Goal: Task Accomplishment & Management: Manage account settings

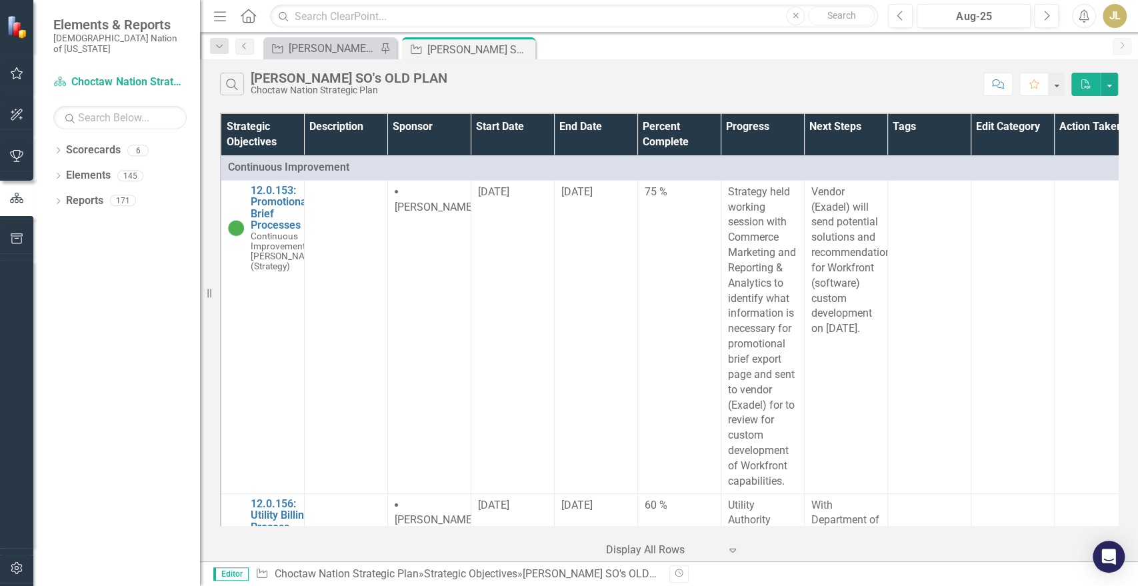
scroll to position [15, 0]
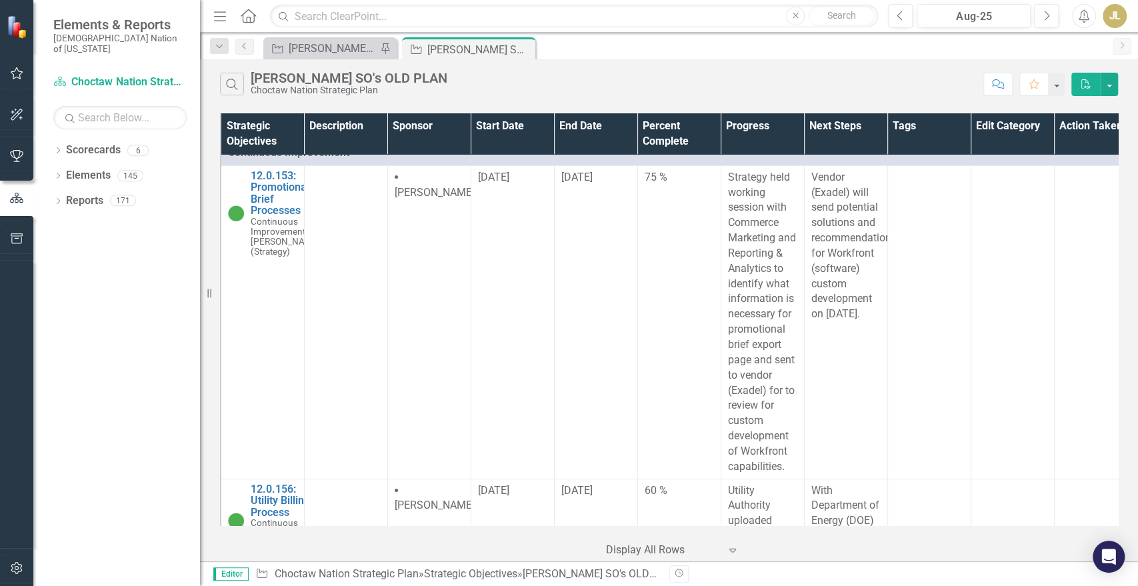
click at [316, 57] on div "Strategic Objective [PERSON_NAME] SOs Pin" at bounding box center [329, 48] width 133 height 22
click at [320, 47] on div "[PERSON_NAME] SOs" at bounding box center [333, 48] width 88 height 17
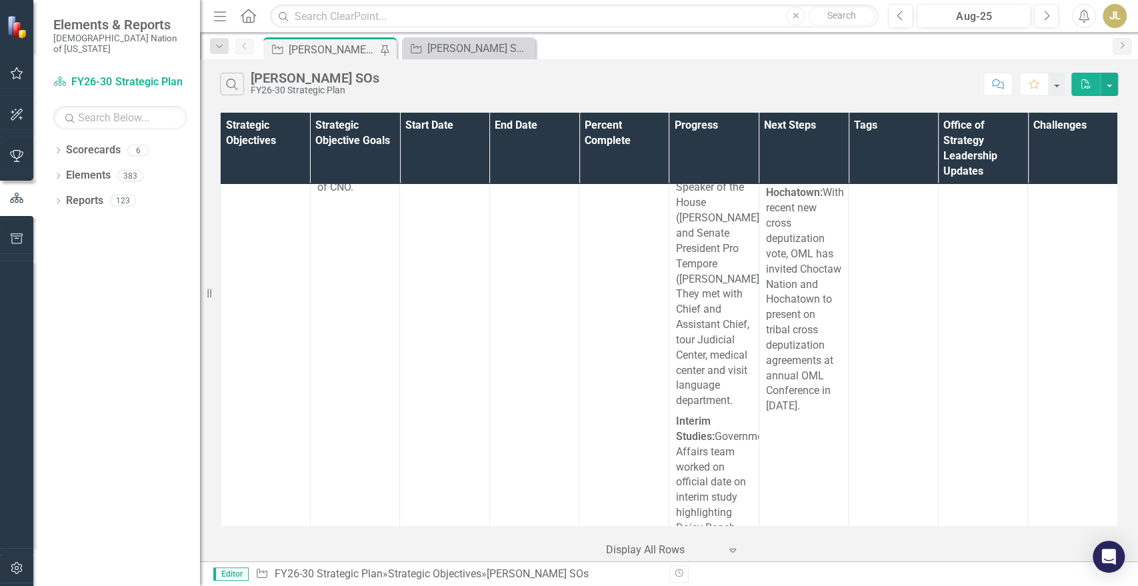
scroll to position [19006, 0]
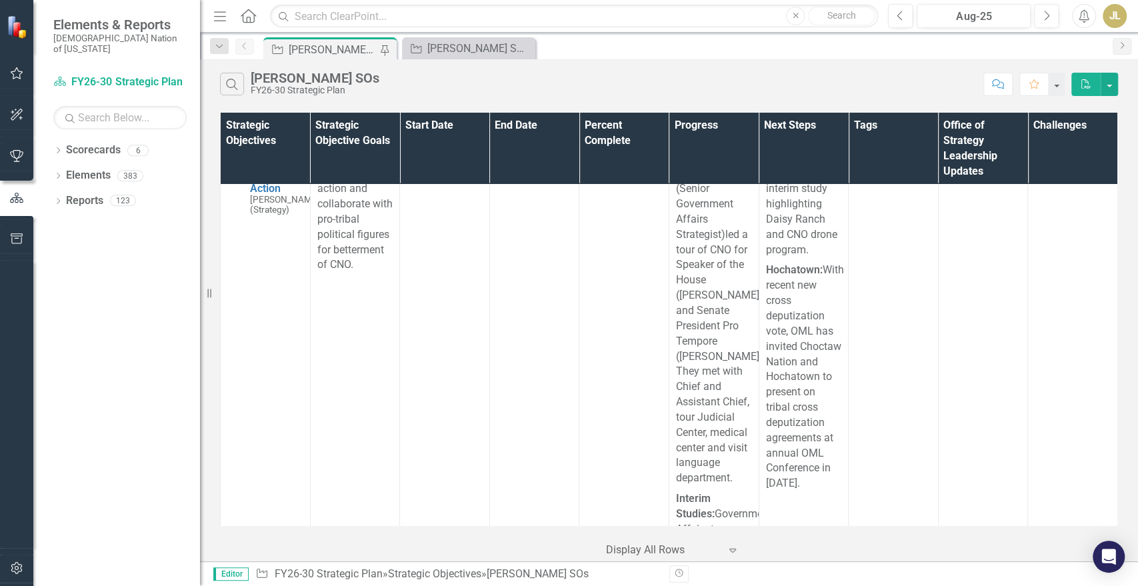
click at [264, 77] on link "OO 9.4.3 New Member Growth & Retention Strategy" at bounding box center [285, 47] width 70 height 59
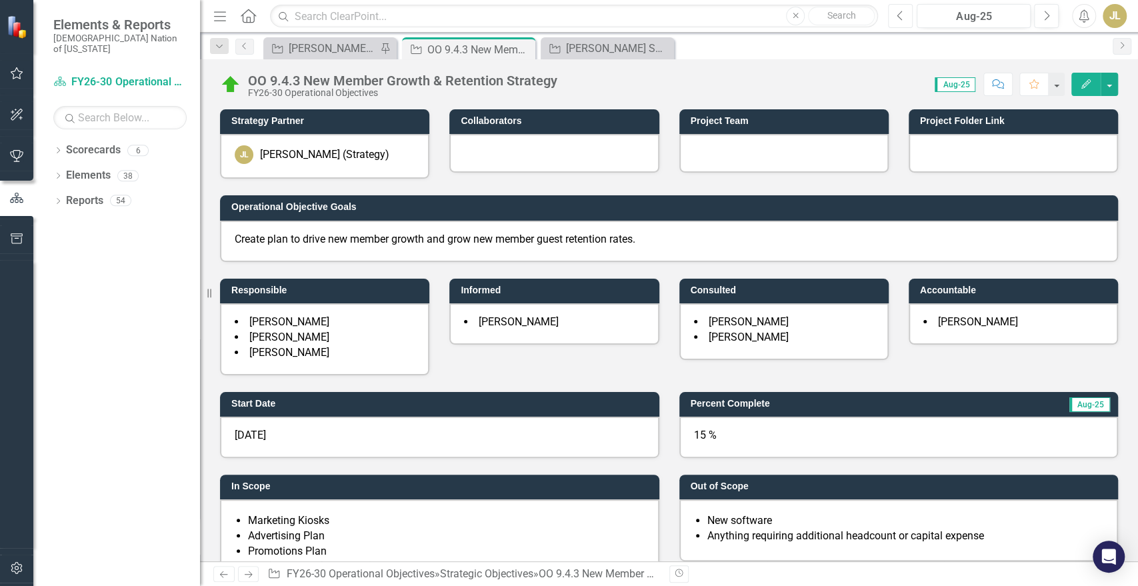
click at [904, 11] on icon "Previous" at bounding box center [900, 16] width 7 height 12
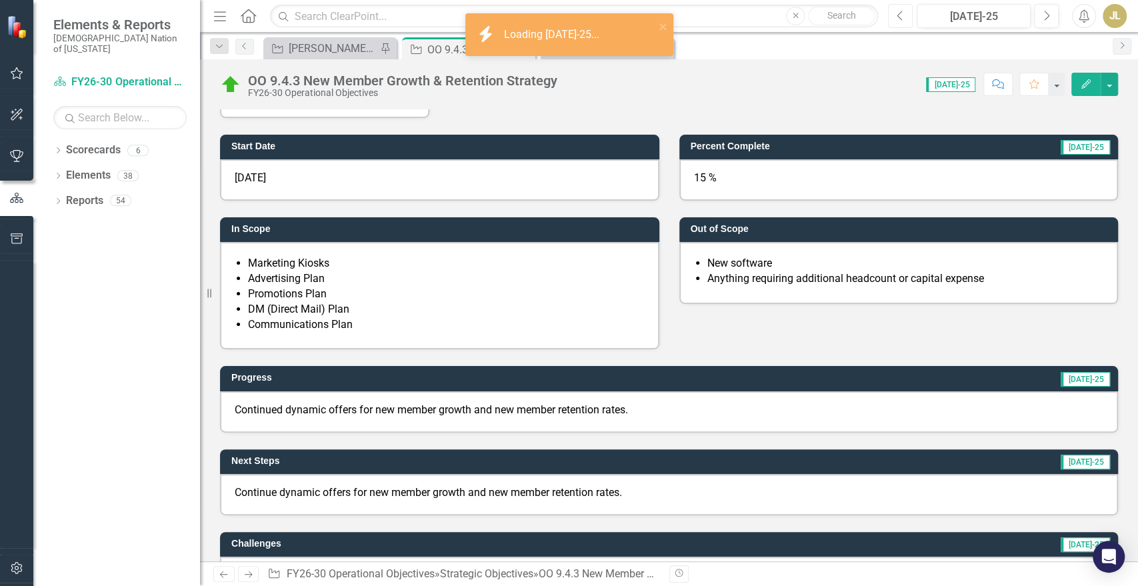
scroll to position [258, 0]
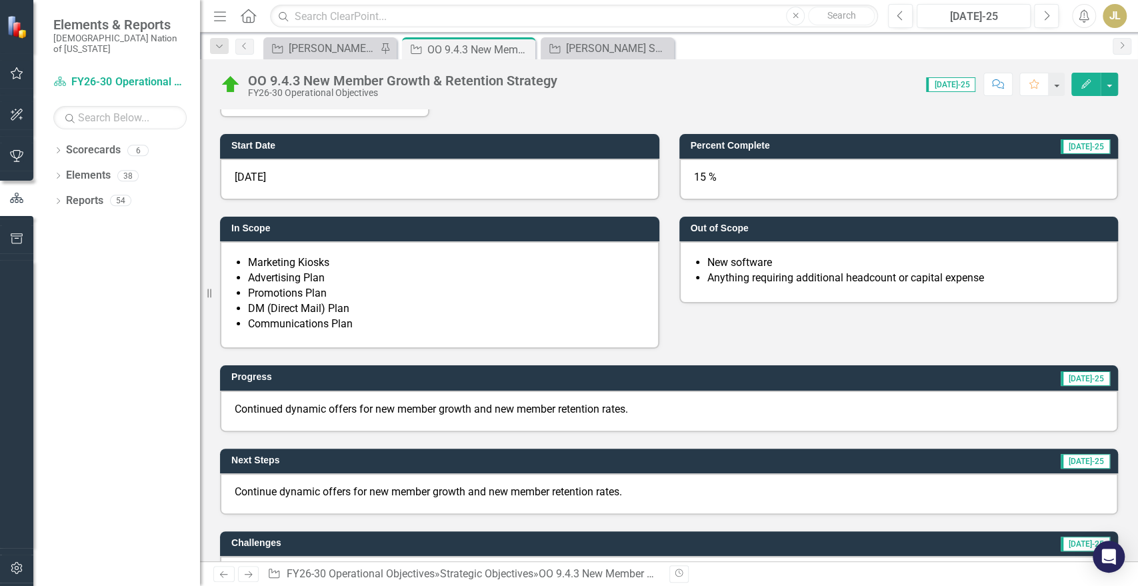
click at [465, 411] on p "Continued dynamic offers for new member growth and new member retention rates." at bounding box center [669, 409] width 869 height 15
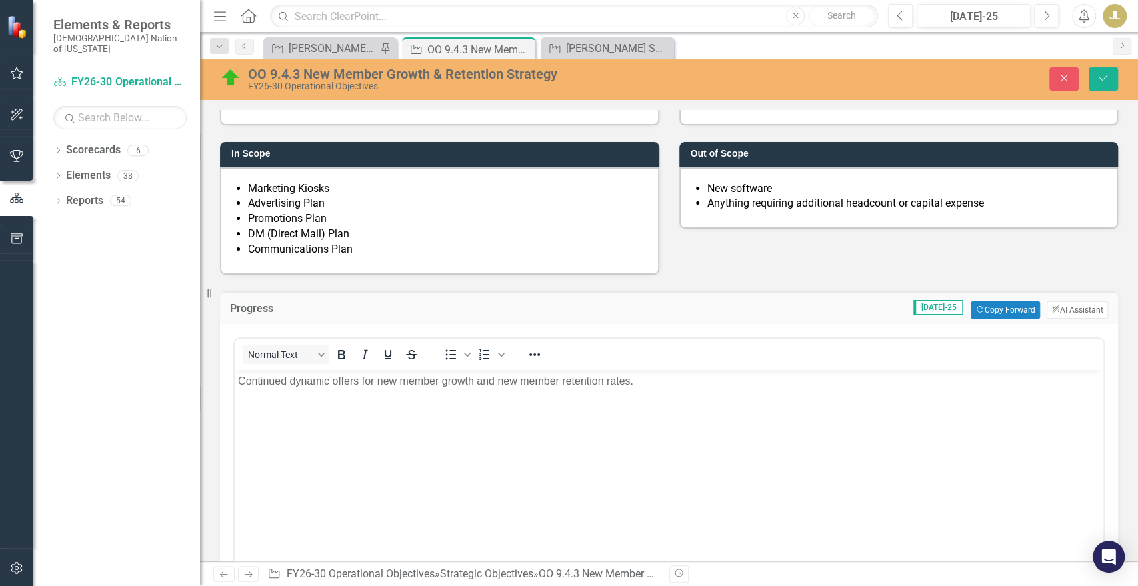
scroll to position [334, 0]
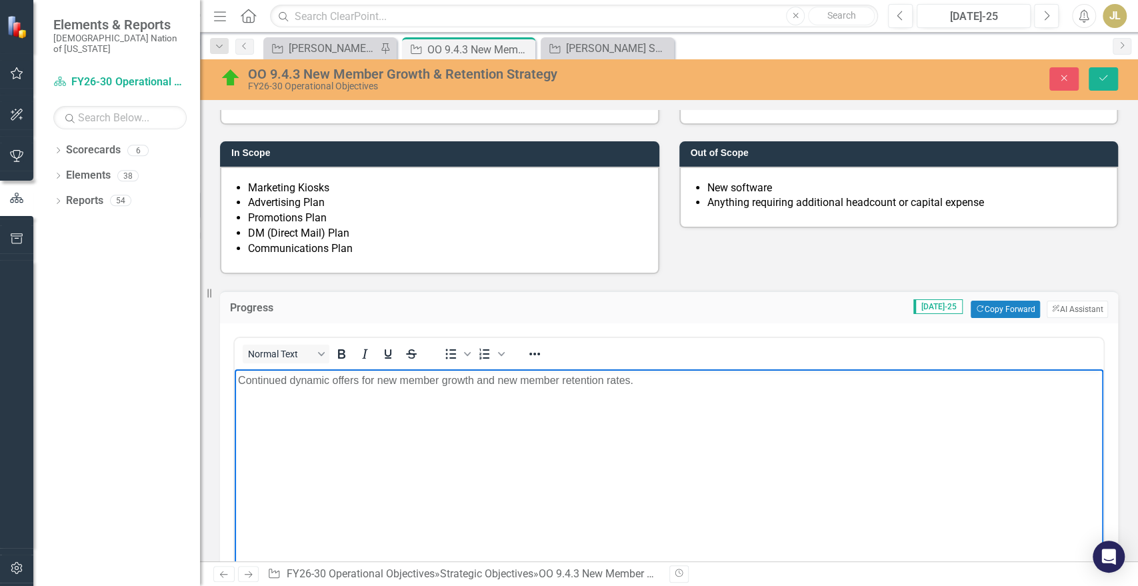
click at [459, 383] on p "Continued dynamic offers for new member growth and new member retention rates." at bounding box center [669, 380] width 862 height 16
copy p "Continued dynamic offers for new member growth and new member retention rates."
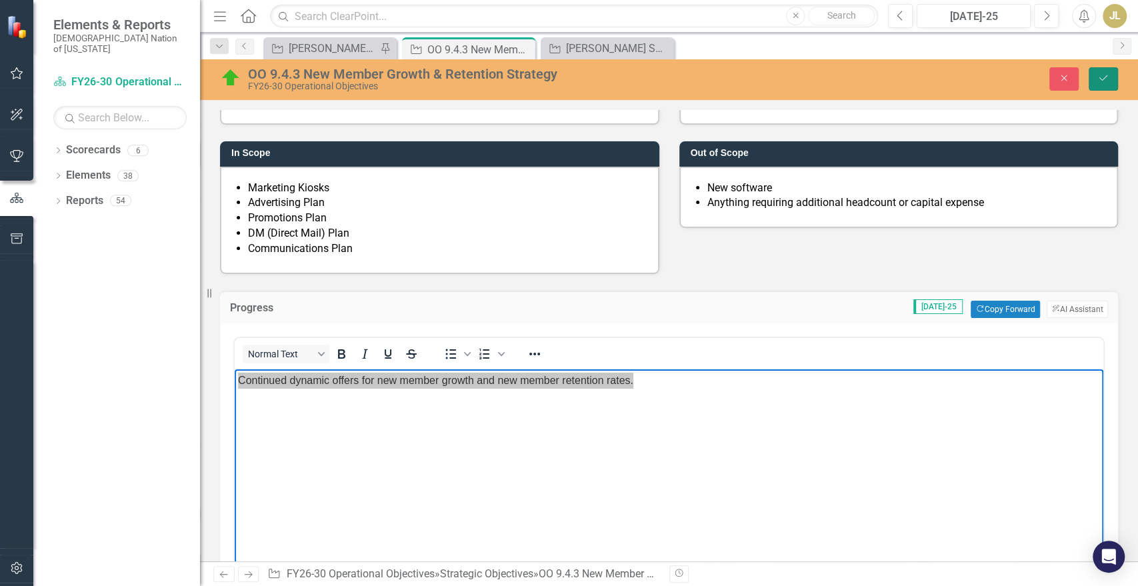
click at [1096, 67] on button "Save" at bounding box center [1103, 78] width 29 height 23
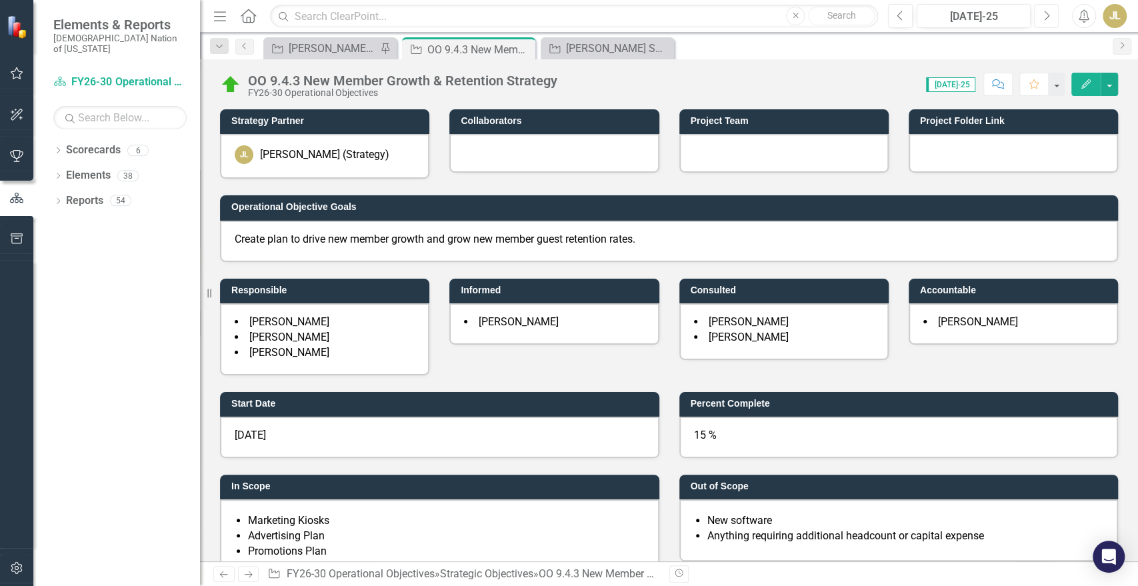
click at [1050, 17] on icon "Next" at bounding box center [1046, 16] width 7 height 12
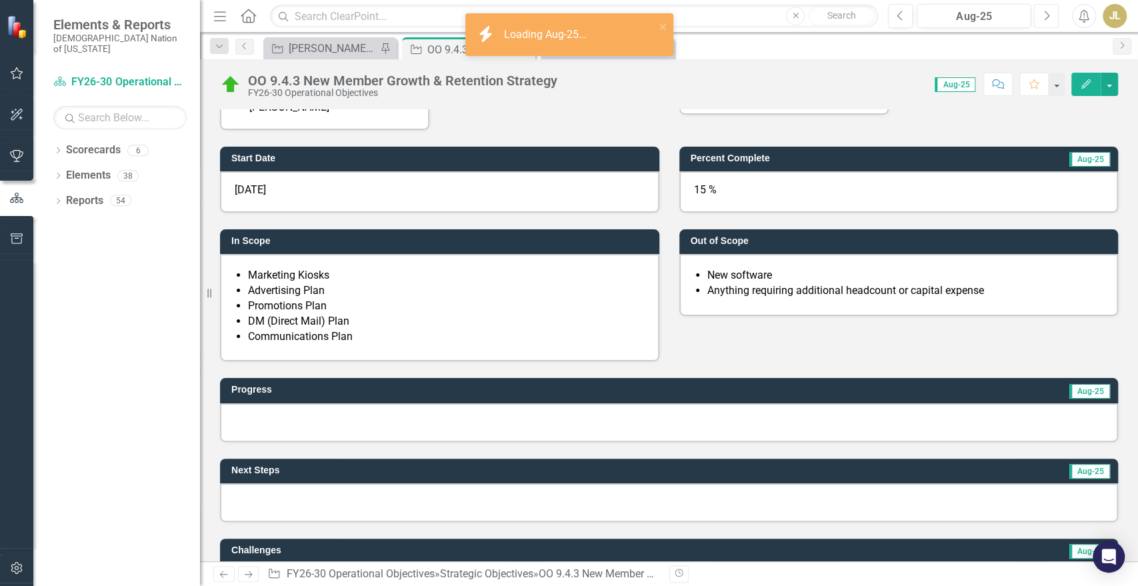
scroll to position [257, 0]
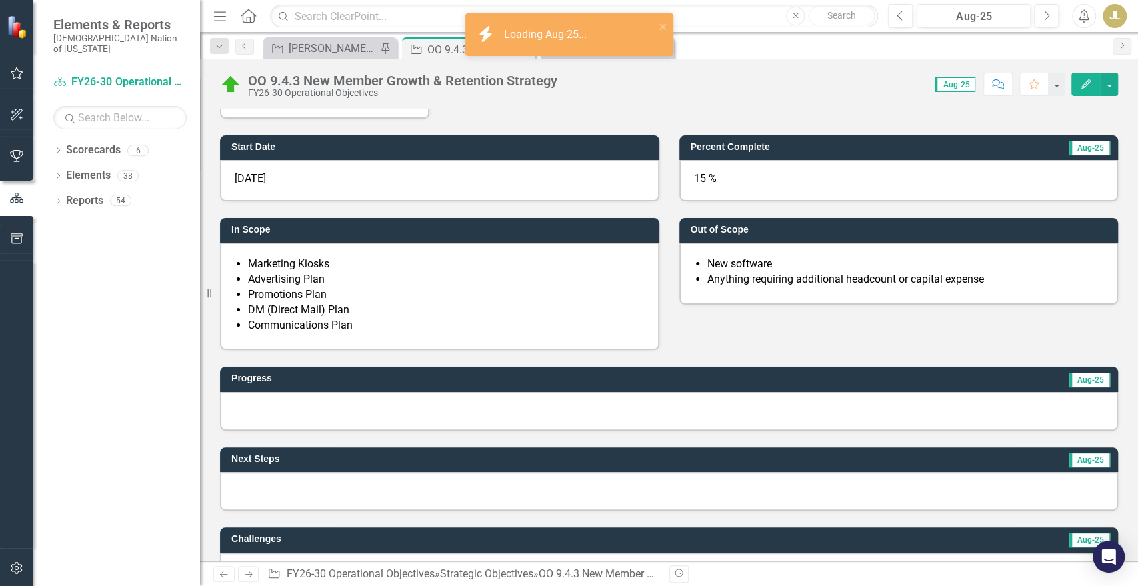
click at [598, 404] on div at bounding box center [669, 411] width 898 height 39
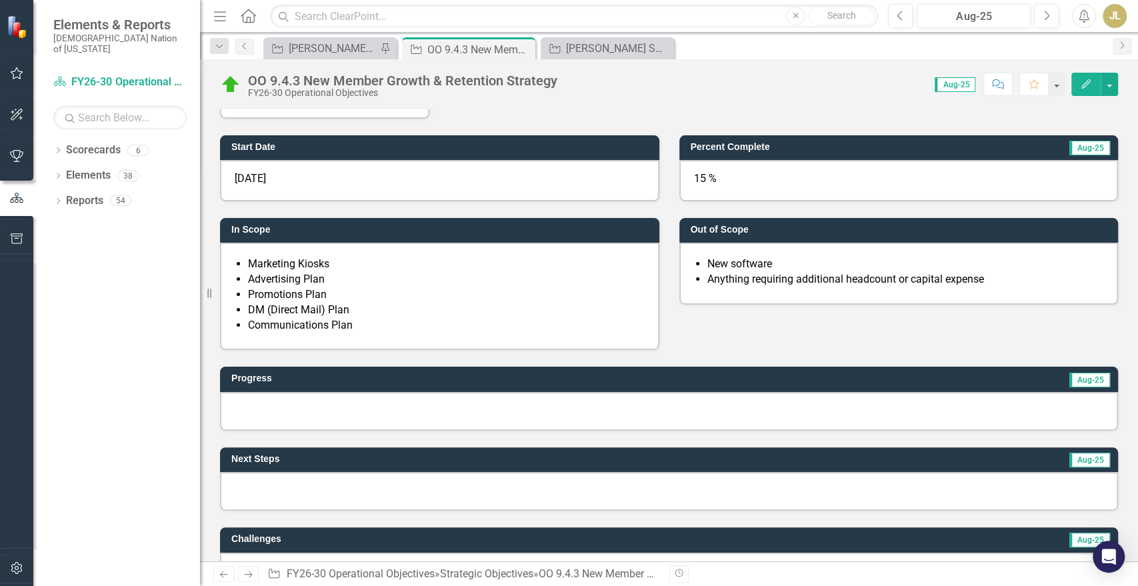
click at [598, 404] on div at bounding box center [669, 411] width 898 height 39
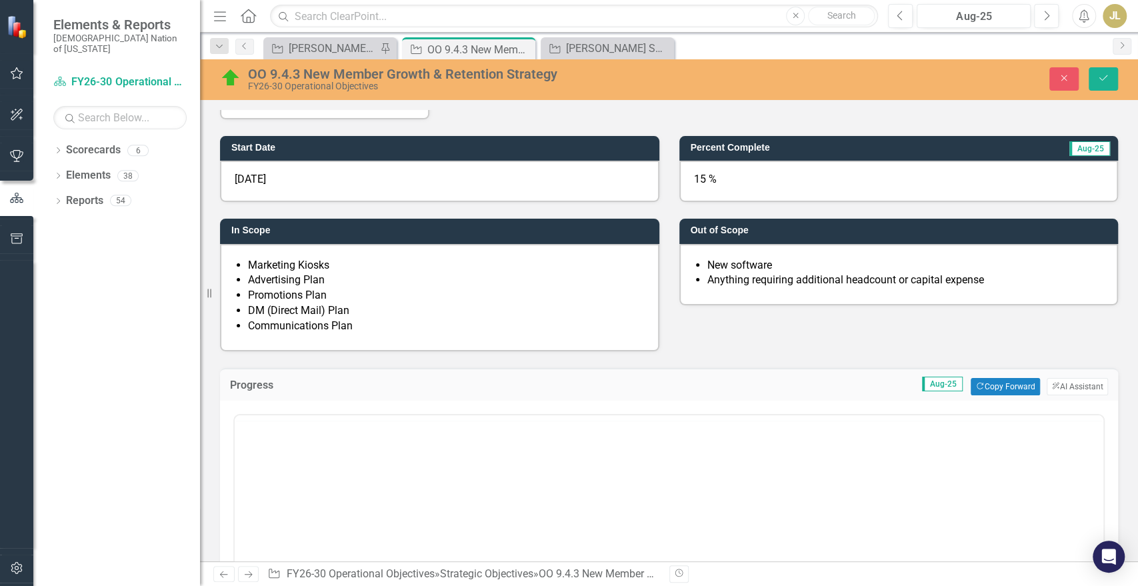
scroll to position [0, 0]
click at [566, 490] on body "Rich Text Area. Press ALT-0 for help." at bounding box center [669, 546] width 869 height 200
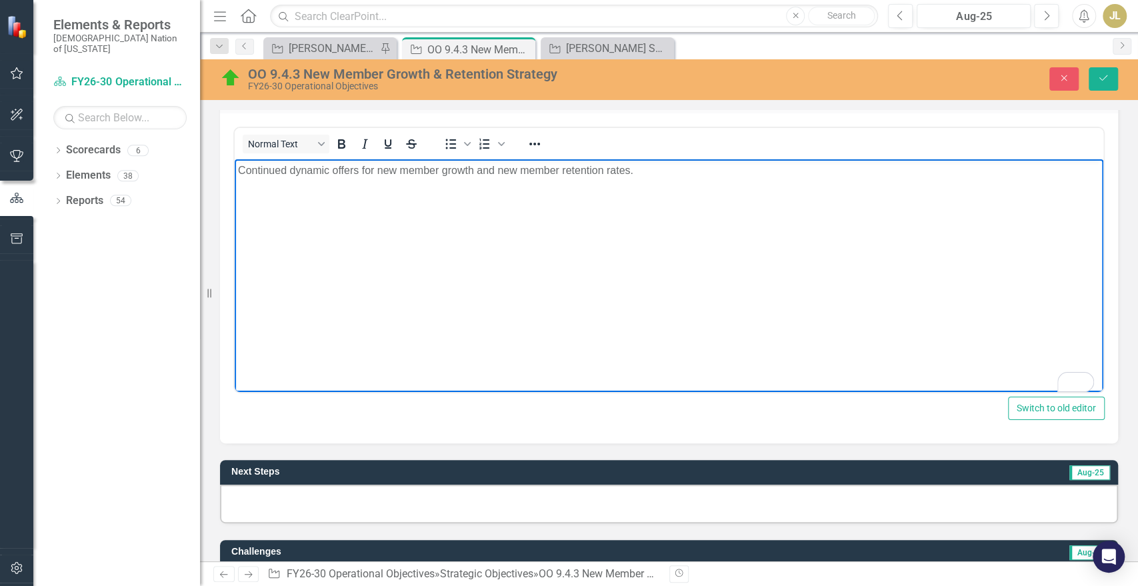
scroll to position [603, 0]
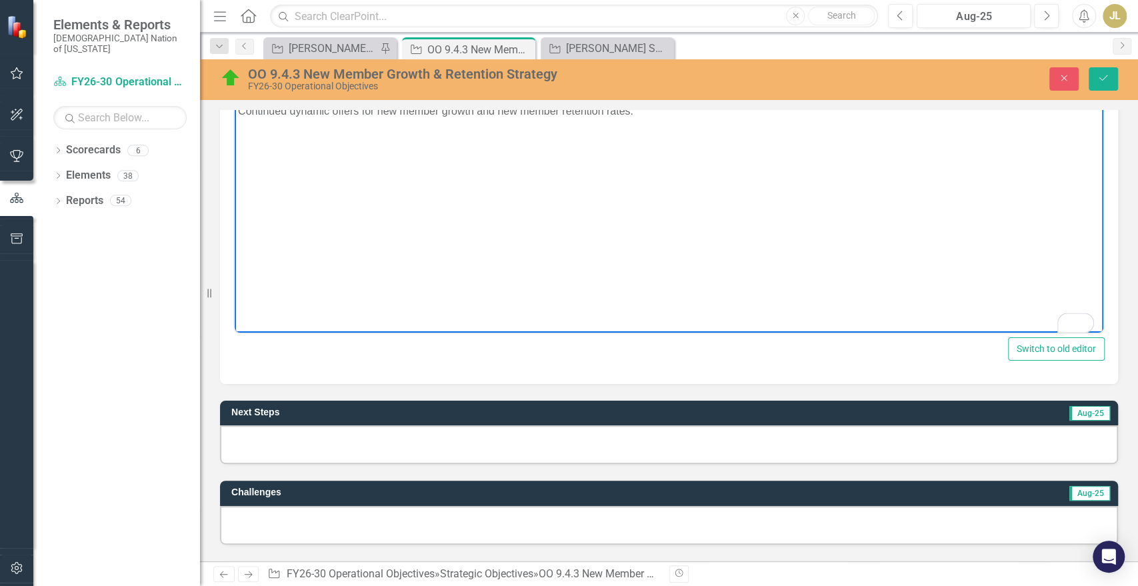
click at [534, 446] on div at bounding box center [669, 444] width 898 height 39
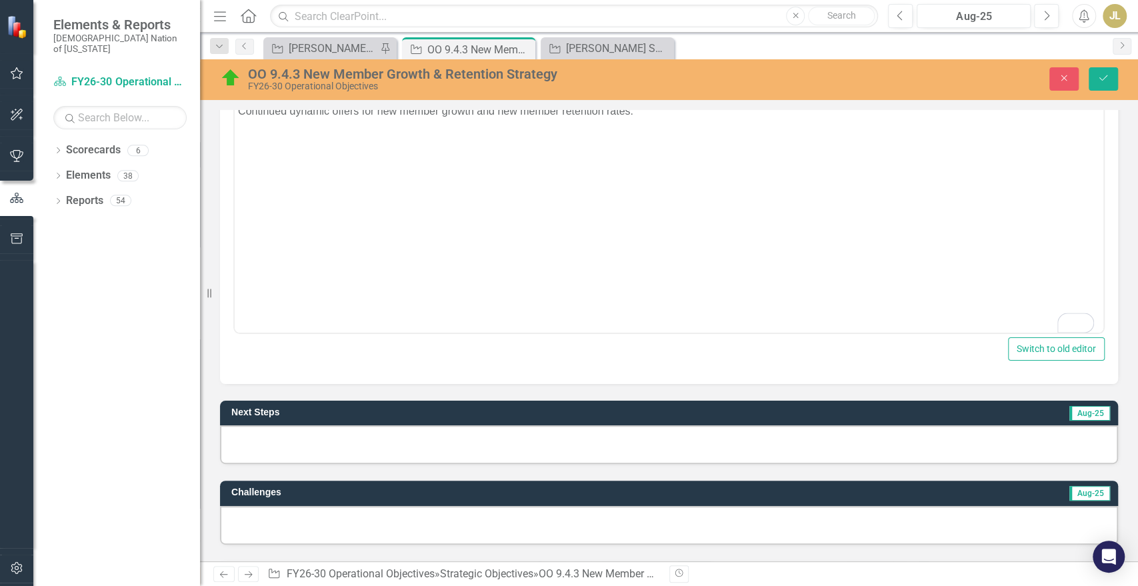
click at [534, 446] on div at bounding box center [669, 444] width 898 height 39
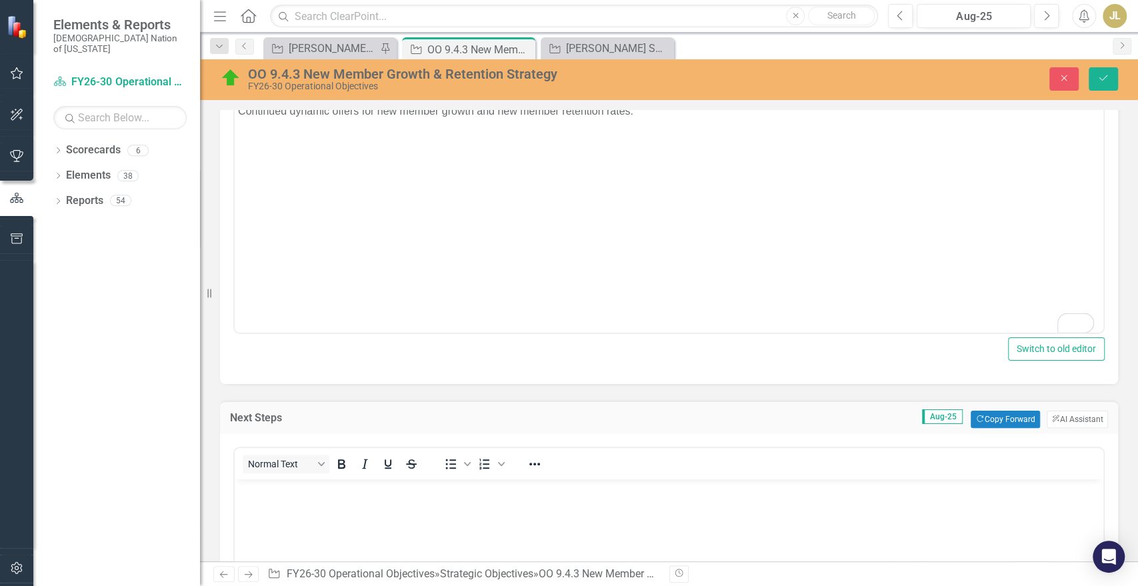
scroll to position [0, 0]
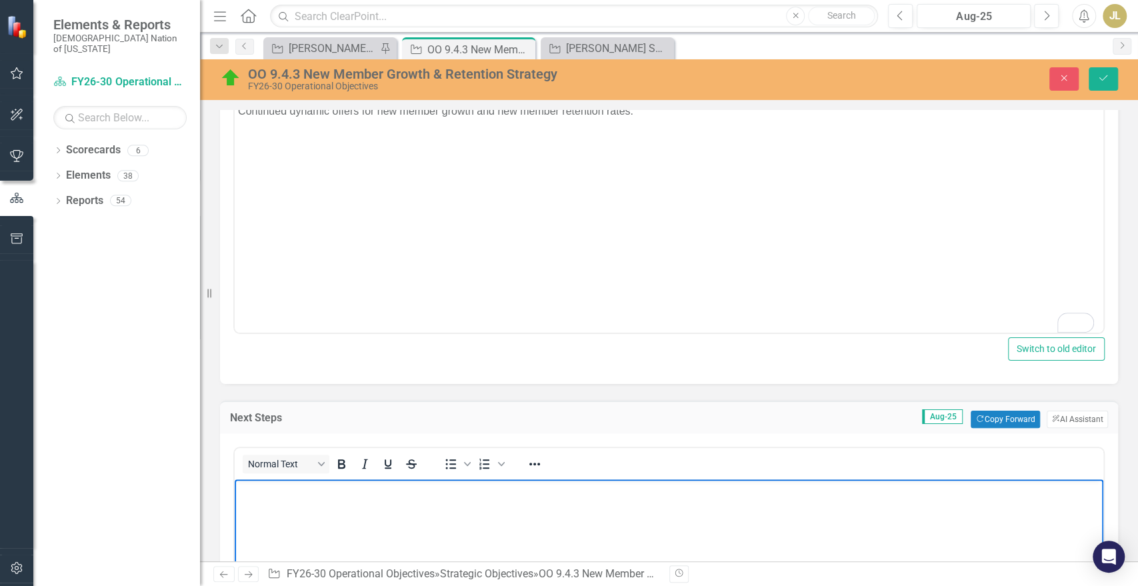
click at [470, 533] on body "Rich Text Area. Press ALT-0 for help." at bounding box center [669, 579] width 869 height 200
paste body "To enrich screen reader interactions, please activate Accessibility in Grammarl…"
click at [285, 489] on p "Continued dynamic offers for new member growth and new member retention rates." at bounding box center [669, 491] width 862 height 16
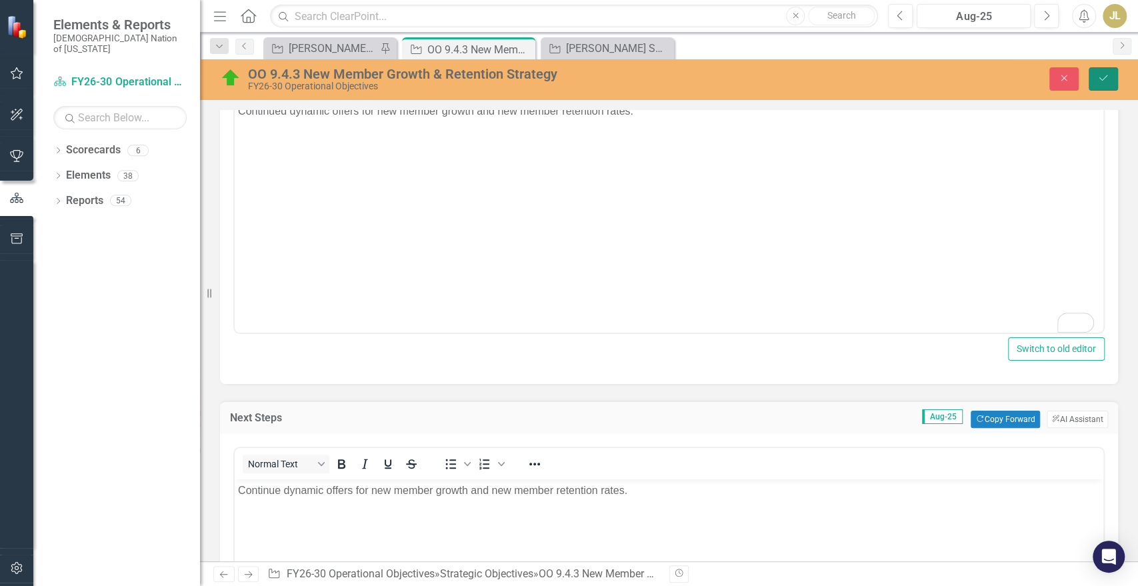
click at [1112, 67] on button "Save" at bounding box center [1103, 78] width 29 height 23
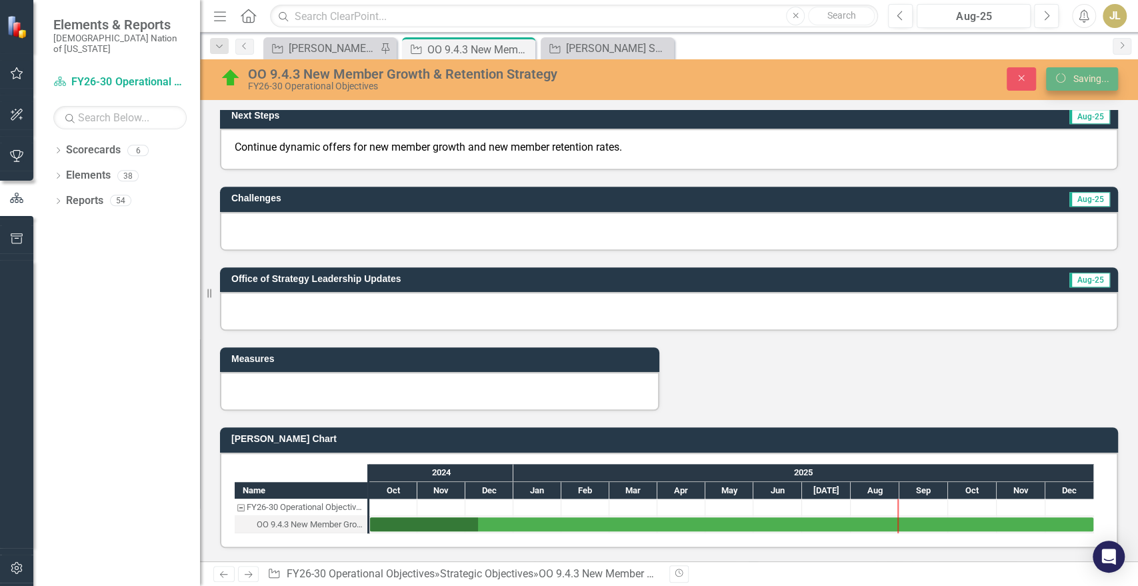
scroll to position [596, 0]
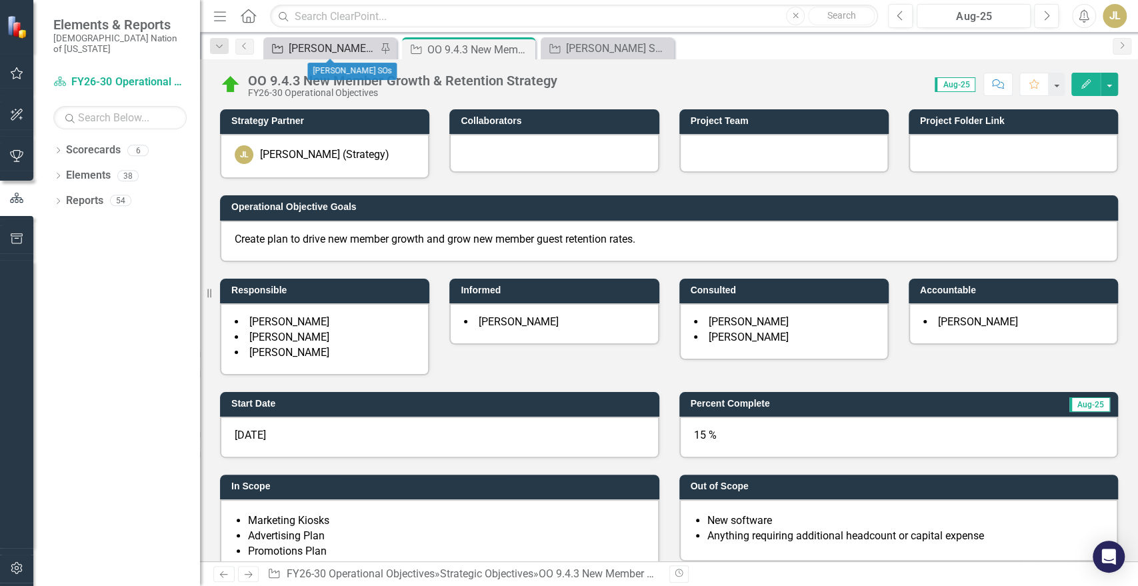
click at [339, 49] on div "[PERSON_NAME] SOs" at bounding box center [333, 48] width 88 height 17
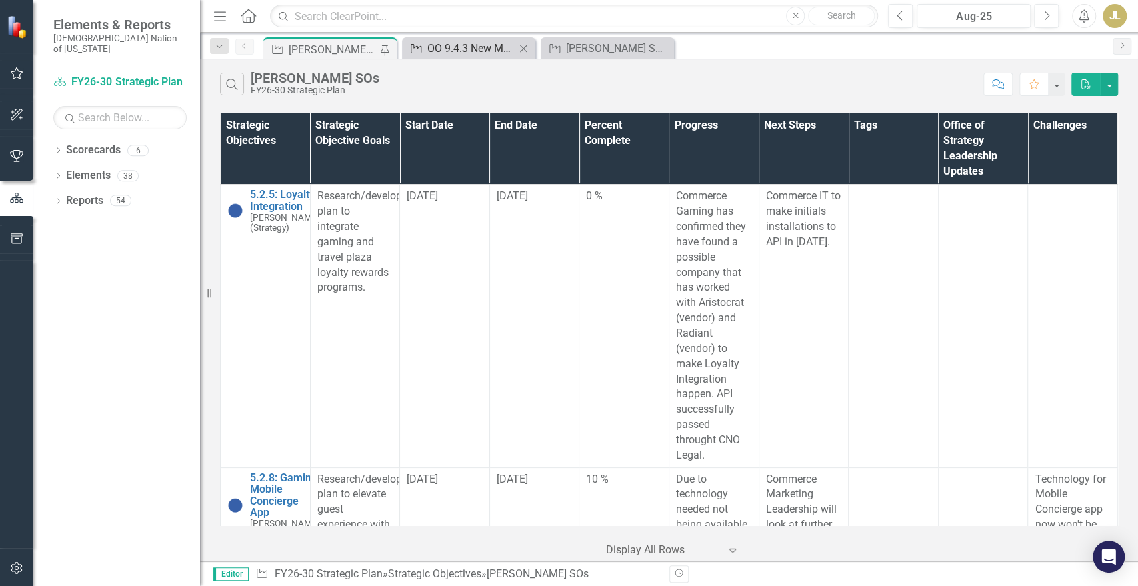
click at [450, 52] on div "OO 9.4.3 New Member Growth & Retention Strategy" at bounding box center [471, 48] width 88 height 17
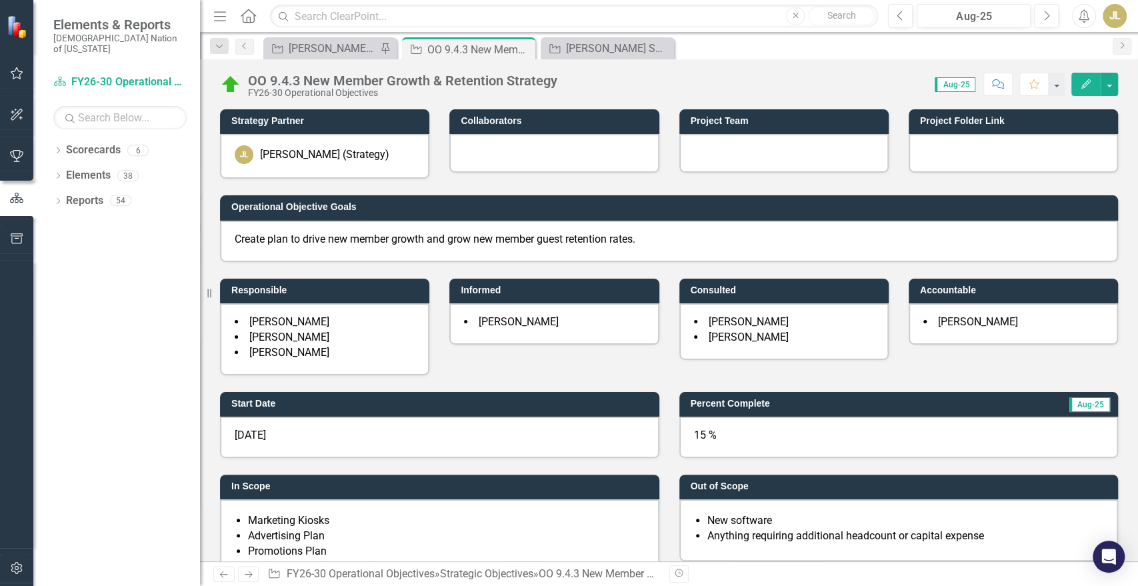
click at [330, 57] on div "Strategic Objective [PERSON_NAME] SOs Pin" at bounding box center [329, 48] width 133 height 22
click at [336, 49] on div "[PERSON_NAME] SOs" at bounding box center [333, 48] width 88 height 17
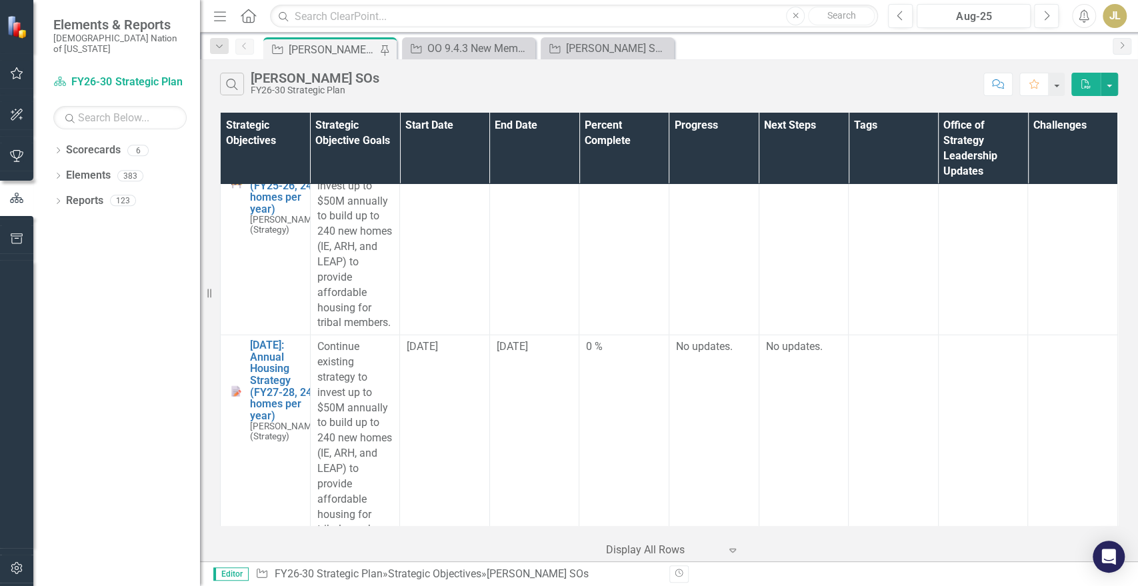
scroll to position [5845, 0]
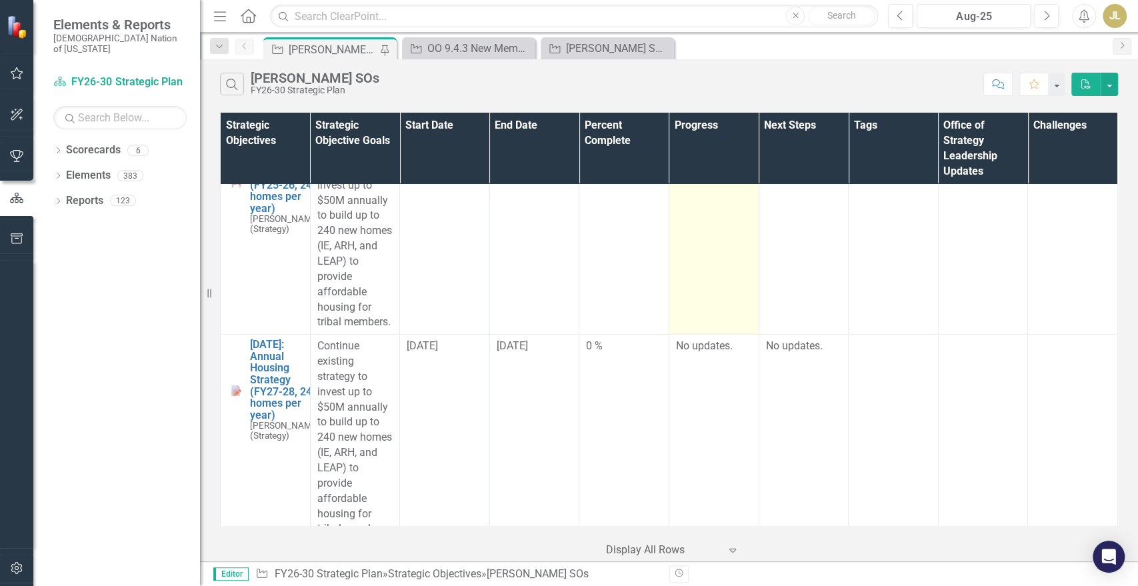
click at [704, 245] on td at bounding box center [714, 231] width 90 height 207
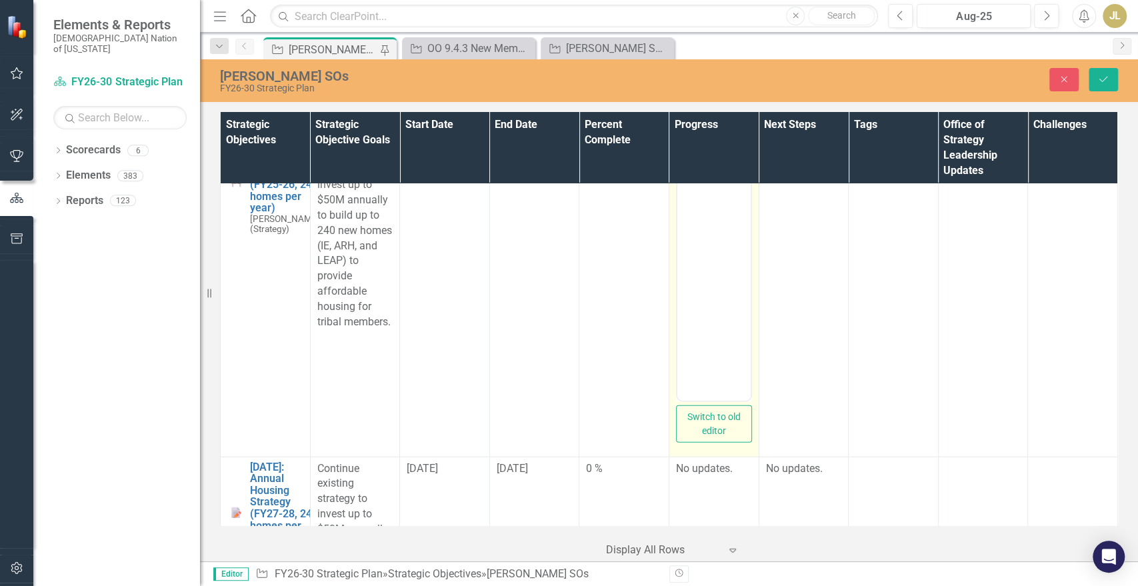
click at [709, 245] on body "Rich Text Area. Press ALT-0 for help." at bounding box center [713, 267] width 73 height 200
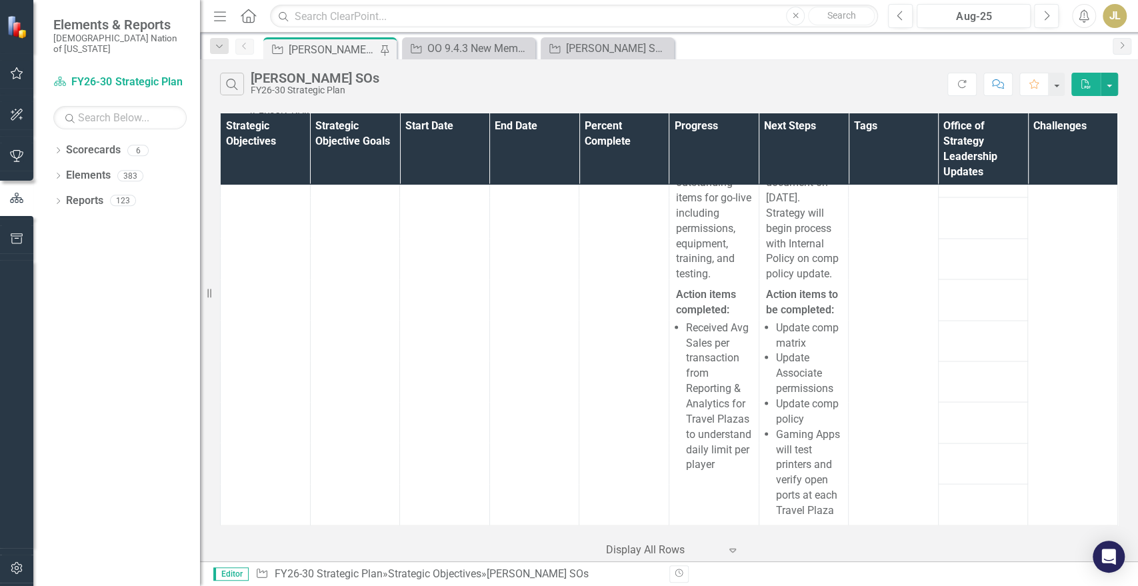
scroll to position [26245, 0]
click at [464, 42] on div "OO 9.4.3 New Member Growth & Retention Strategy" at bounding box center [471, 48] width 88 height 17
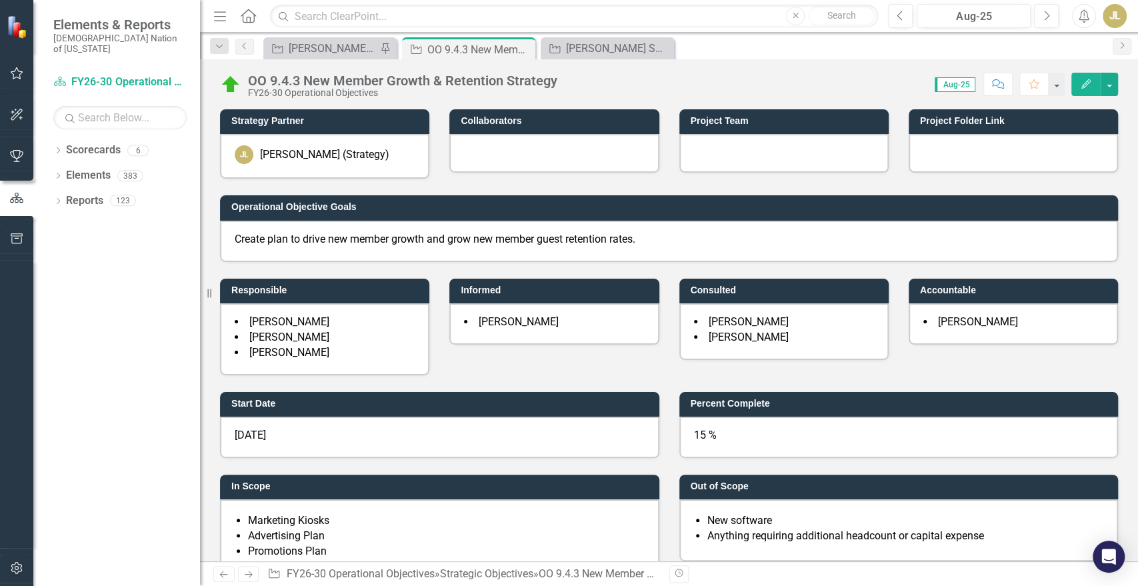
click at [0, 0] on icon "Close" at bounding box center [0, 0] width 0 height 0
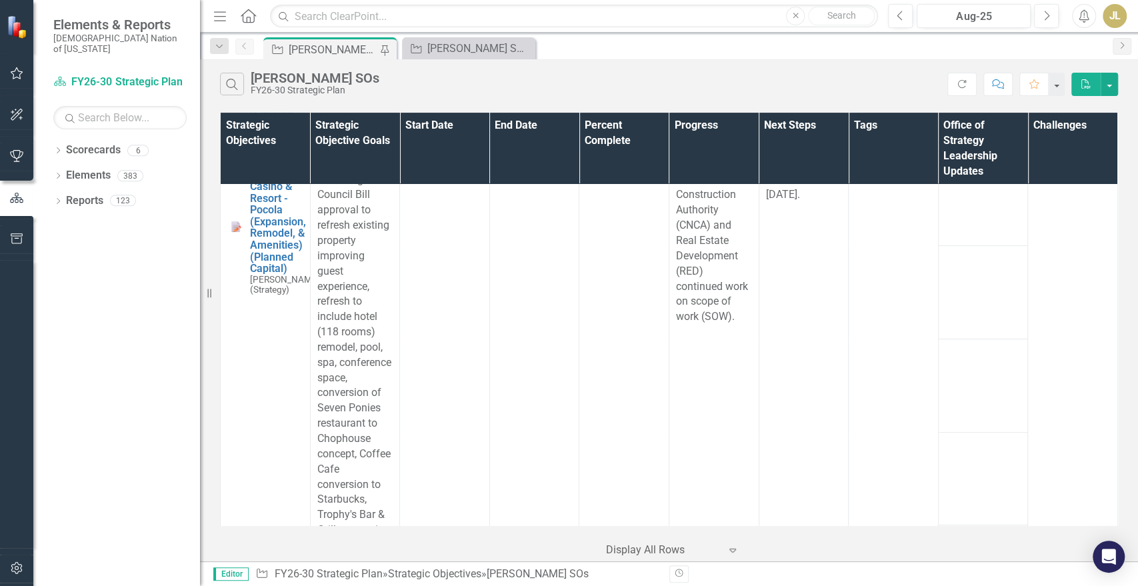
scroll to position [7116, 0]
